Goal: Information Seeking & Learning: Learn about a topic

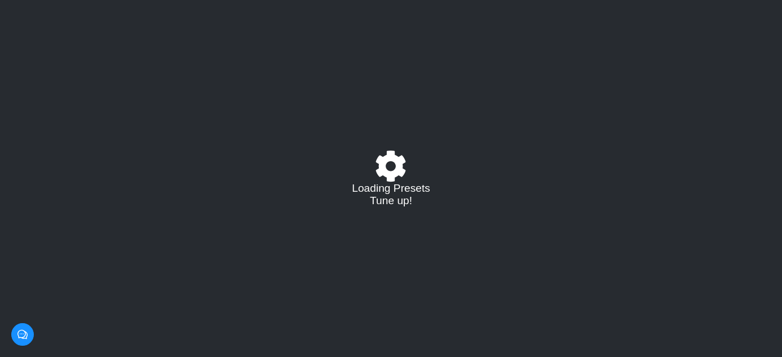
select select "/02254235231"
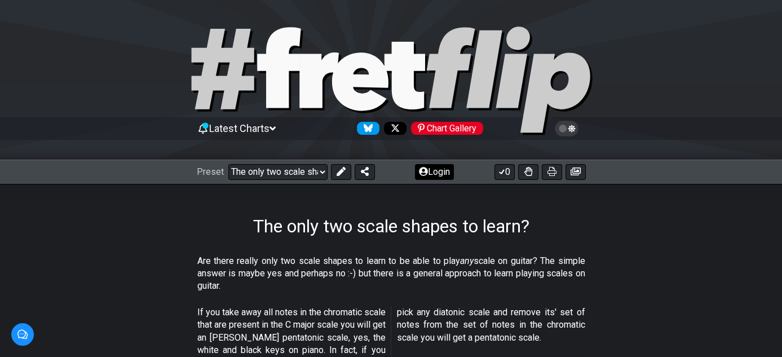
click at [442, 171] on button "Login" at bounding box center [434, 172] width 39 height 16
drag, startPoint x: 446, startPoint y: 128, endPoint x: 469, endPoint y: 134, distance: 23.9
click at [469, 134] on link "Chart Gallery" at bounding box center [445, 128] width 77 height 13
click at [286, 173] on select "Welcome to #fretflip! The only two scale shapes to learn? Custom Preset Minor P…" at bounding box center [277, 172] width 99 height 16
click at [228, 164] on select "Welcome to #fretflip! The only two scale shapes to learn? Custom Preset Minor P…" at bounding box center [277, 172] width 99 height 16
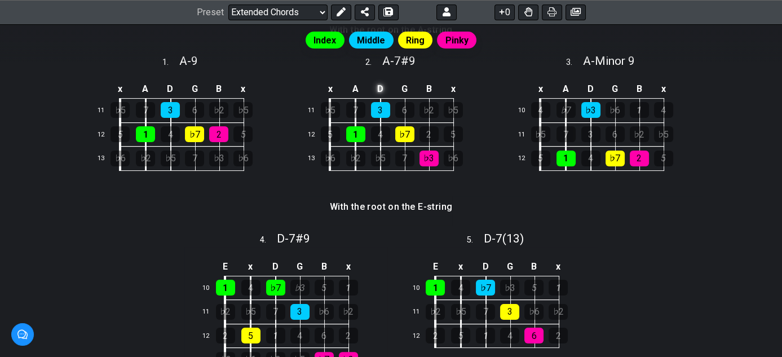
scroll to position [135, 0]
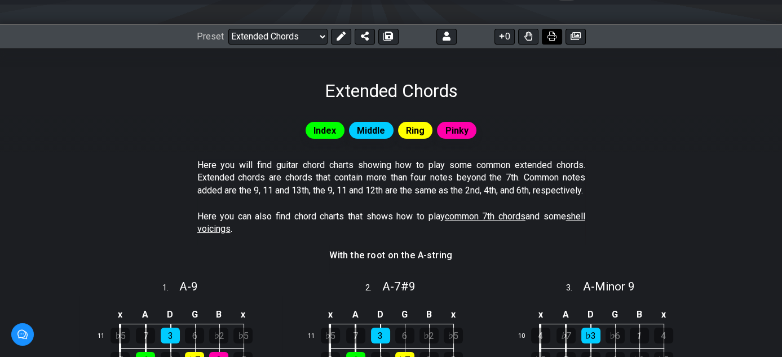
click at [548, 37] on icon at bounding box center [552, 36] width 9 height 9
click at [573, 40] on icon at bounding box center [576, 36] width 10 height 8
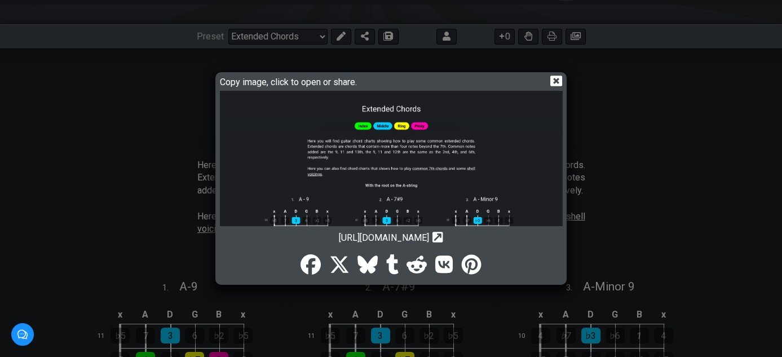
click at [555, 83] on icon at bounding box center [556, 81] width 12 height 11
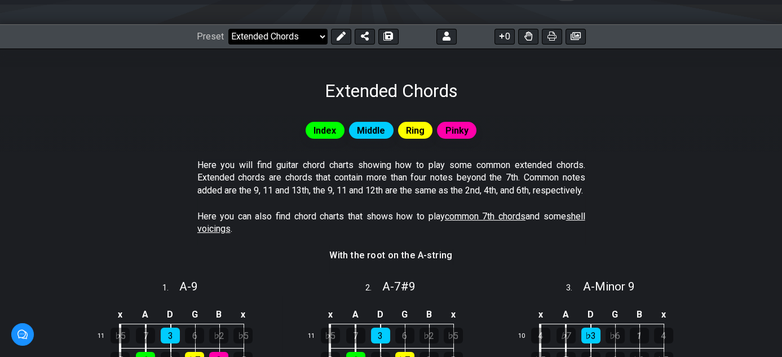
click at [266, 45] on select "Welcome to #fretflip! The only two scale shapes to learn? Custom Preset Minor P…" at bounding box center [277, 37] width 99 height 16
click at [228, 45] on select "Welcome to #fretflip! The only two scale shapes to learn? Custom Preset Minor P…" at bounding box center [277, 37] width 99 height 16
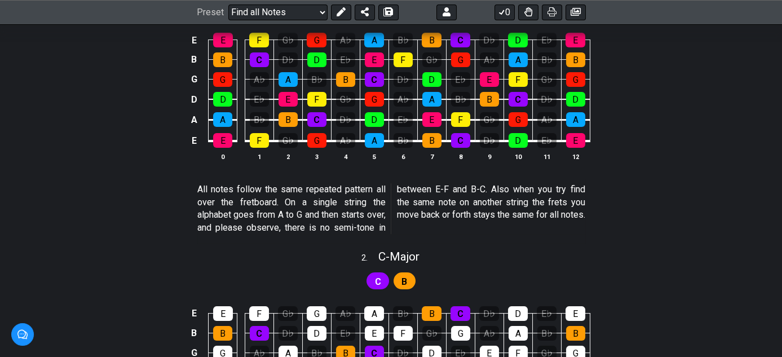
scroll to position [25, 0]
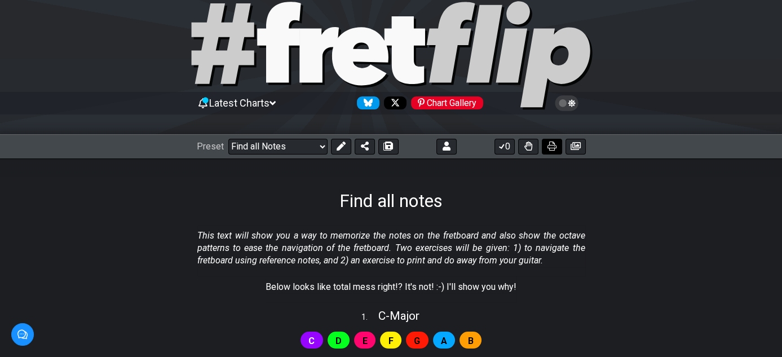
click at [550, 143] on icon at bounding box center [552, 146] width 9 height 9
click at [277, 145] on select "Welcome to #fretflip! The only two scale shapes to learn? Custom Preset Minor P…" at bounding box center [277, 147] width 99 height 16
click at [228, 139] on select "Welcome to #fretflip! The only two scale shapes to learn? Custom Preset Minor P…" at bounding box center [277, 147] width 99 height 16
select select "/how-to-solo"
select select "C"
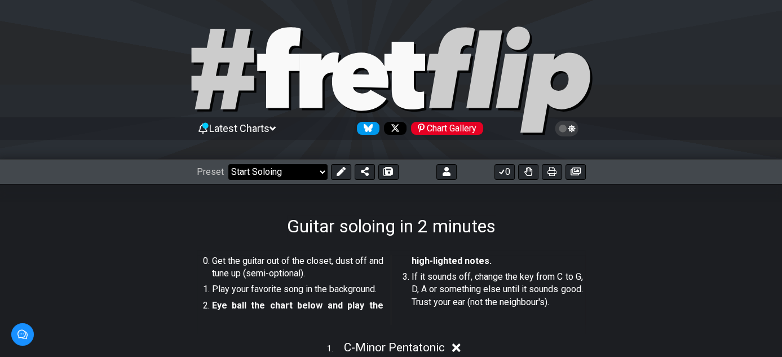
click at [284, 171] on select "Welcome to #fretflip! The only two scale shapes to learn? Custom Preset Minor P…" at bounding box center [277, 172] width 99 height 16
click at [228, 164] on select "Welcome to #fretflip! The only two scale shapes to learn? Custom Preset Minor P…" at bounding box center [277, 172] width 99 height 16
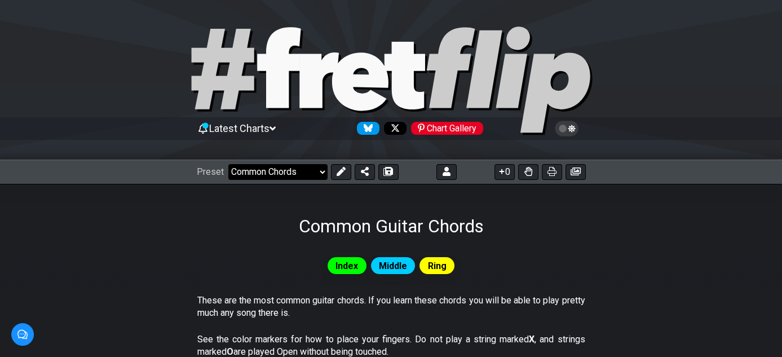
click at [297, 166] on select "Welcome to #fretflip! The only two scale shapes to learn? Custom Preset Minor P…" at bounding box center [277, 172] width 99 height 16
click at [228, 164] on select "Welcome to #fretflip! The only two scale shapes to learn? Custom Preset Minor P…" at bounding box center [277, 172] width 99 height 16
select select "/common-guitar-chords"
select select "A"
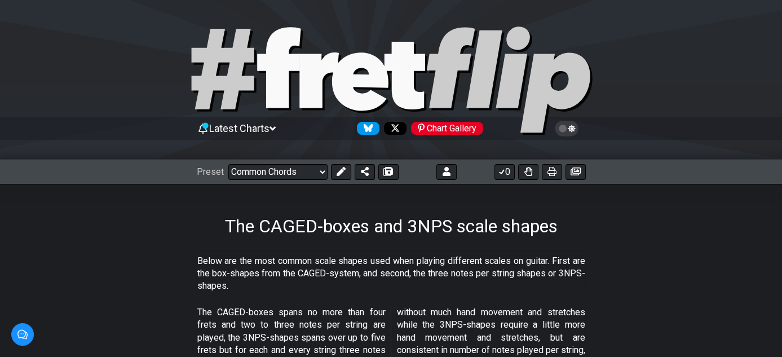
select select "/3nps-caged-shapes"
